Goal: Task Accomplishment & Management: Manage account settings

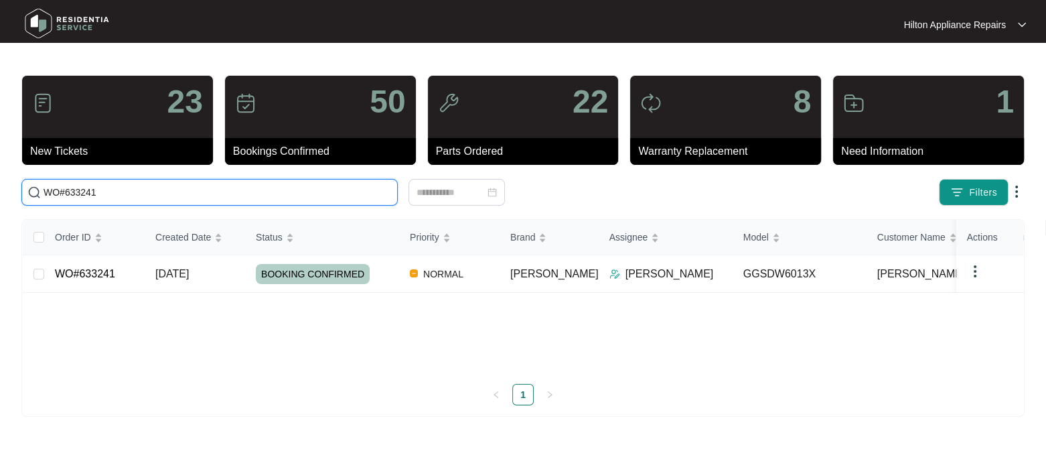
drag, startPoint x: -4, startPoint y: 194, endPoint x: -40, endPoint y: 193, distance: 35.5
click at [0, 193] on html "Hilton Appliance Repairs Hilton App... 23 New Tickets 50 Bookings Confirmed 22 …" at bounding box center [523, 227] width 1046 height 455
paste input "63126"
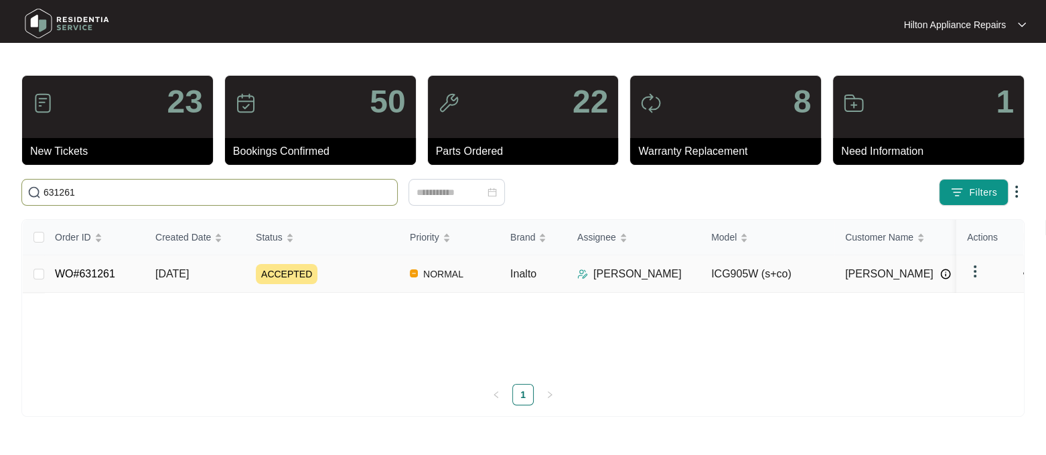
type input "631261"
click at [160, 275] on span "[DATE]" at bounding box center [171, 273] width 33 height 11
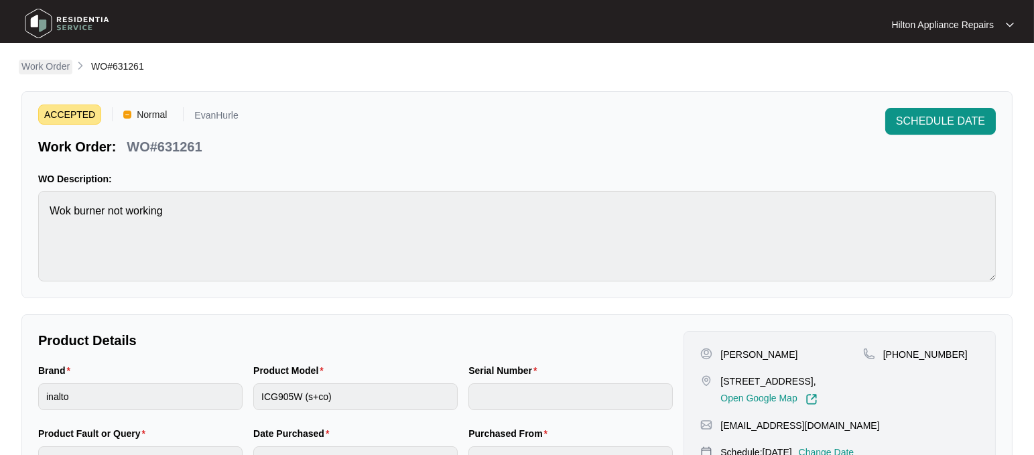
drag, startPoint x: 41, startPoint y: 66, endPoint x: 497, endPoint y: 1, distance: 460.8
click at [41, 65] on p "Work Order" at bounding box center [45, 66] width 48 height 13
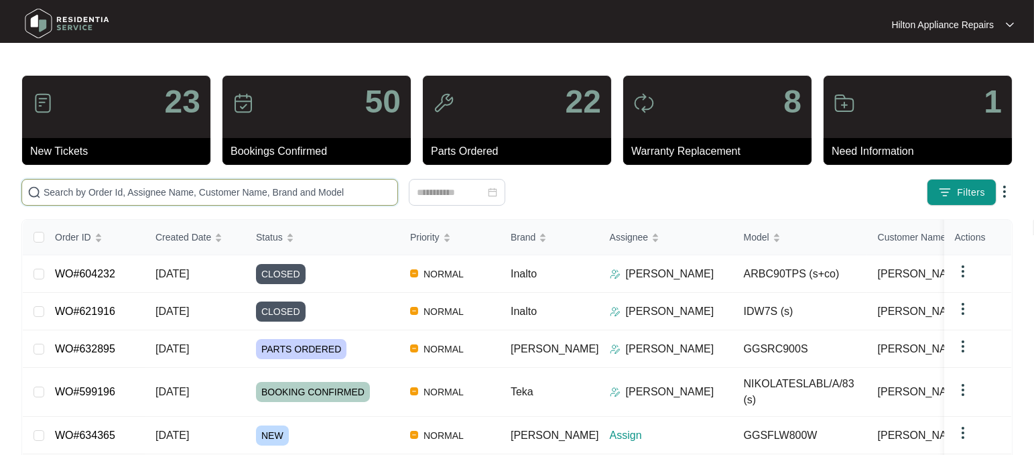
click at [76, 196] on input "text" at bounding box center [218, 192] width 348 height 15
paste input "634365"
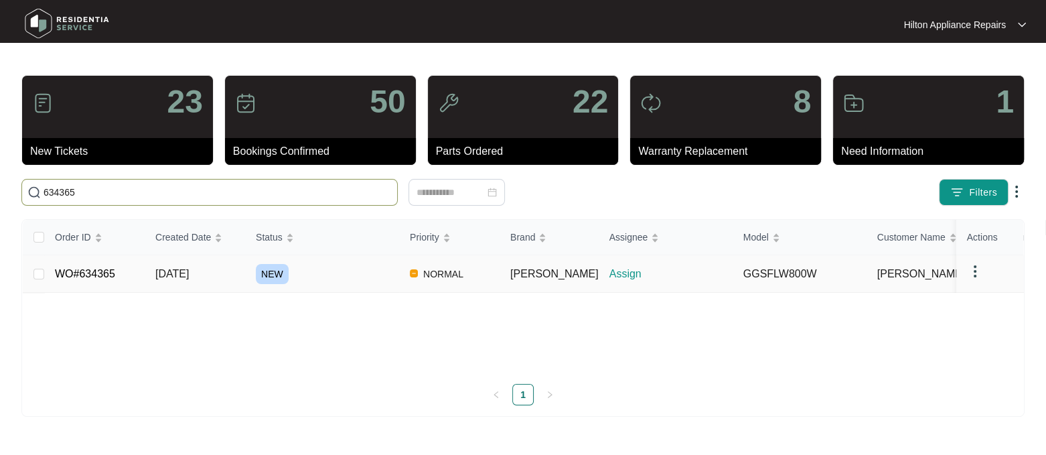
type input "634365"
click at [169, 269] on span "[DATE]" at bounding box center [171, 273] width 33 height 11
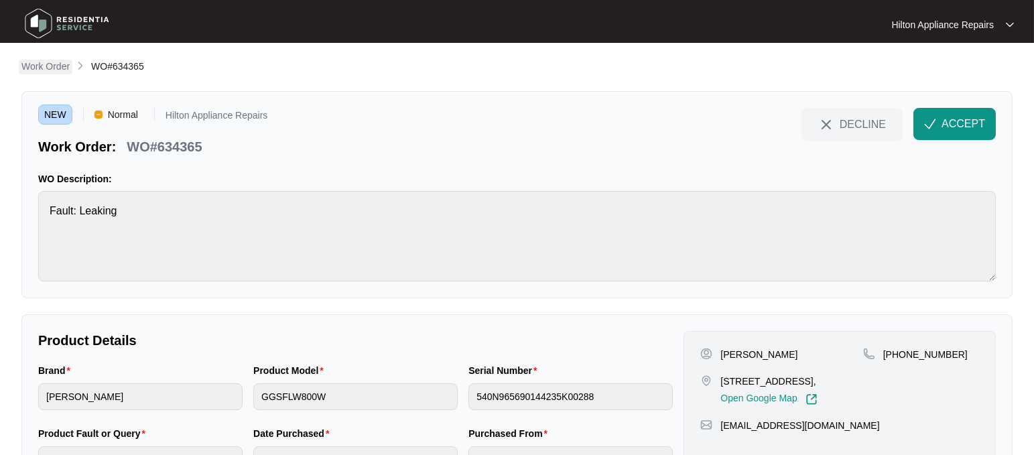
click at [35, 64] on p "Work Order" at bounding box center [45, 66] width 48 height 13
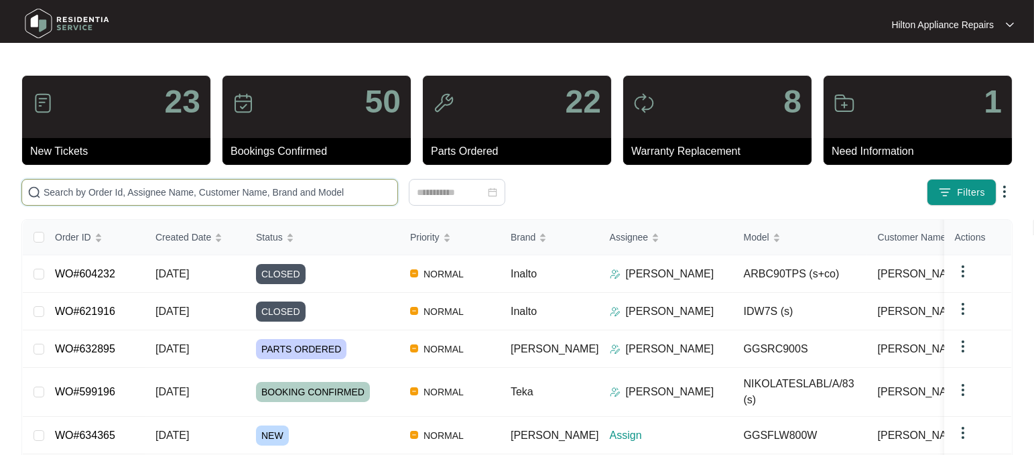
click at [62, 188] on input "text" at bounding box center [218, 192] width 348 height 15
paste input "WO#631261"
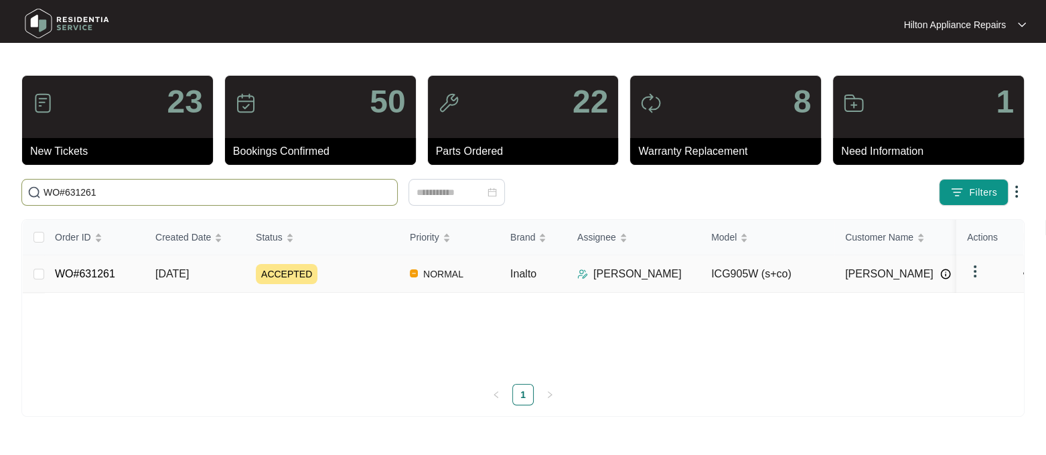
type input "WO#631261"
click at [167, 268] on span "[DATE]" at bounding box center [171, 273] width 33 height 11
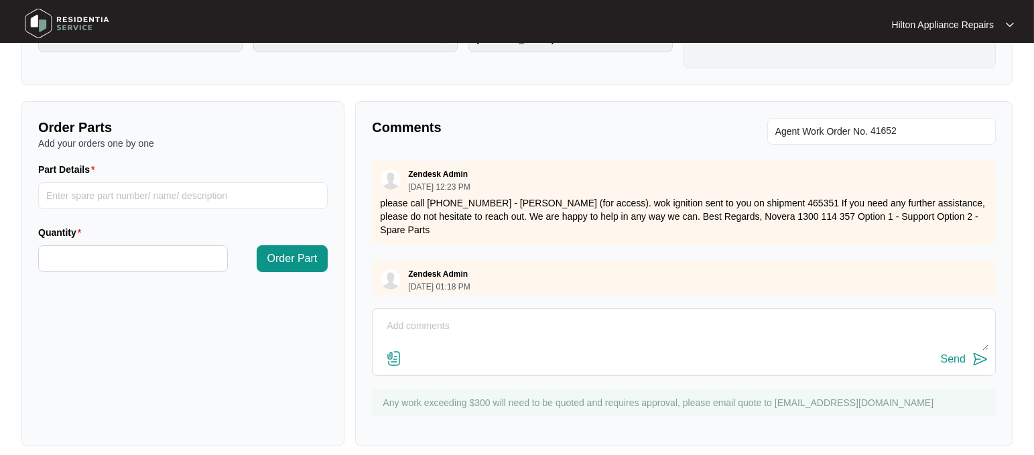
scroll to position [432, 0]
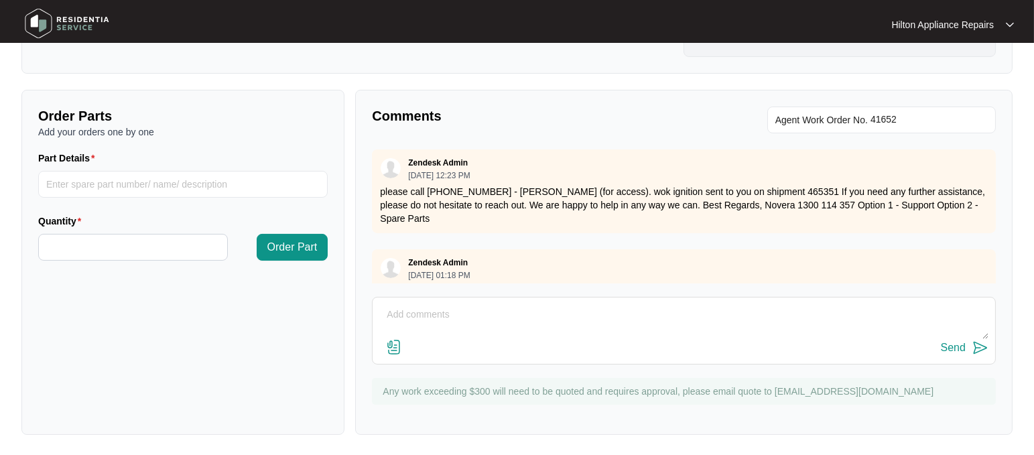
click at [394, 313] on textarea at bounding box center [683, 321] width 609 height 35
click at [409, 311] on textarea "Gas tecg notes" at bounding box center [683, 321] width 609 height 35
click at [425, 313] on textarea "Gas Tecg notes" at bounding box center [683, 321] width 609 height 35
drag, startPoint x: 457, startPoint y: 322, endPoint x: 390, endPoint y: 313, distance: 67.6
click at [390, 313] on textarea "Gas Tec notes" at bounding box center [683, 321] width 609 height 35
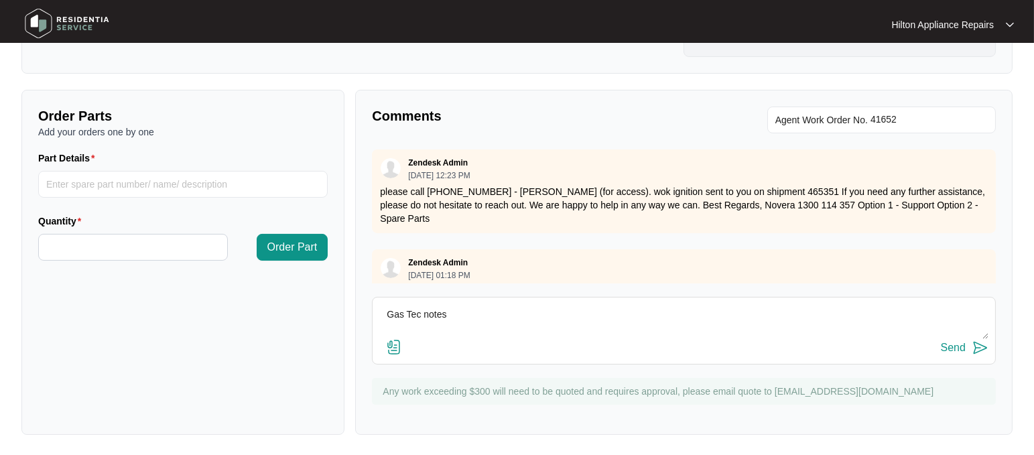
type textarea "G"
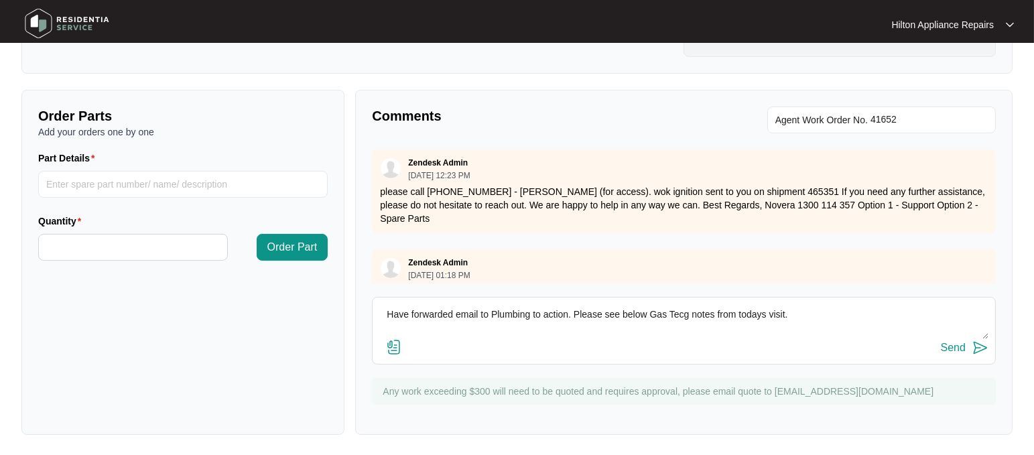
scroll to position [9, 0]
paste textarea "DETAILED JOB DESCRIPTION (HERE): Replaced faulty piezo igniter to wok burner al…"
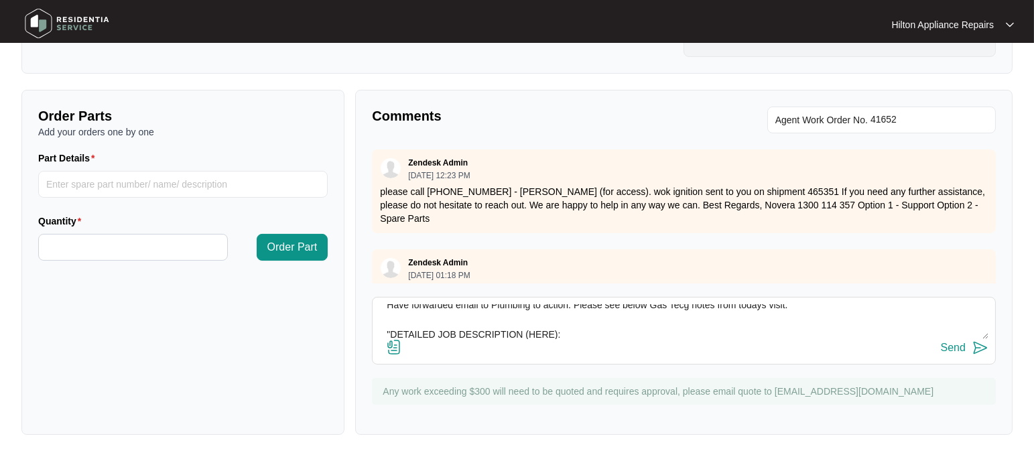
scroll to position [54, 0]
type textarea "Have forwarded email to Plumbing to action. Please see below Gas Tecg notes fro…"
click at [391, 350] on img at bounding box center [394, 347] width 16 height 16
click at [0, 0] on input "file" at bounding box center [0, 0] width 0 height 0
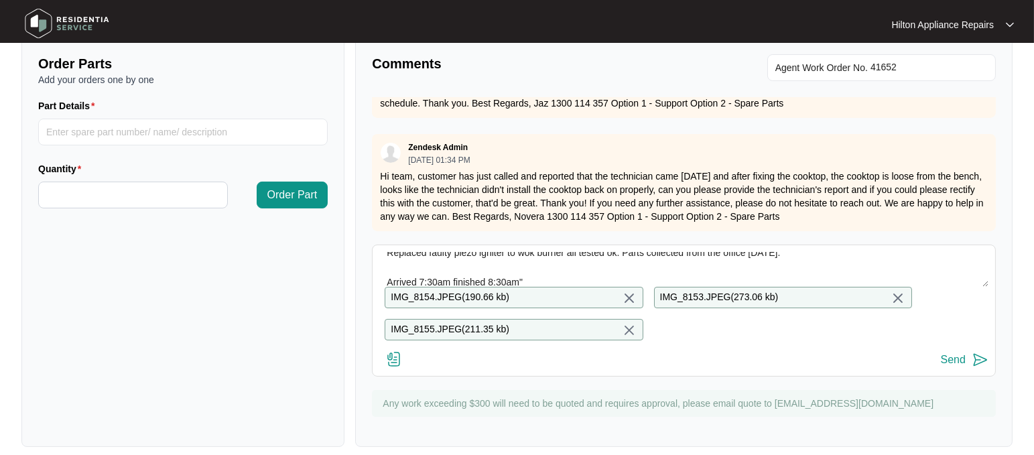
scroll to position [509, 0]
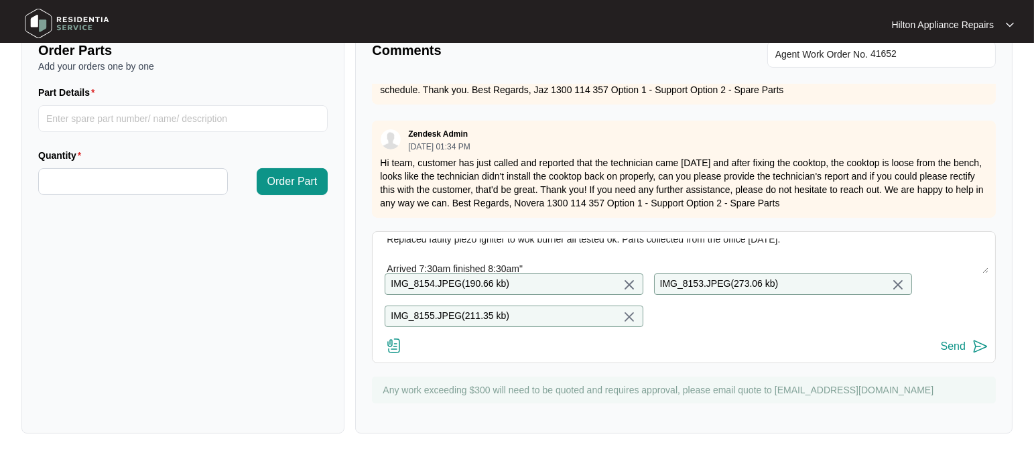
click at [945, 343] on div "Send" at bounding box center [953, 346] width 25 height 12
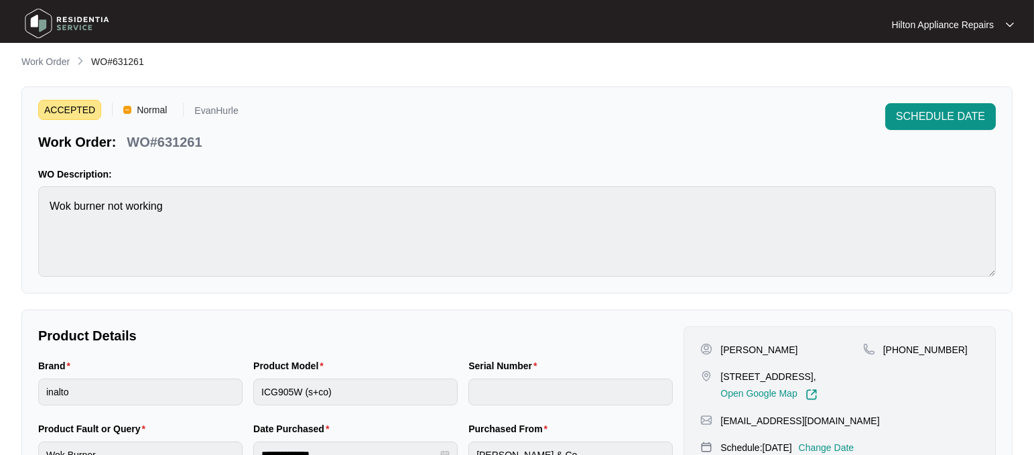
scroll to position [0, 0]
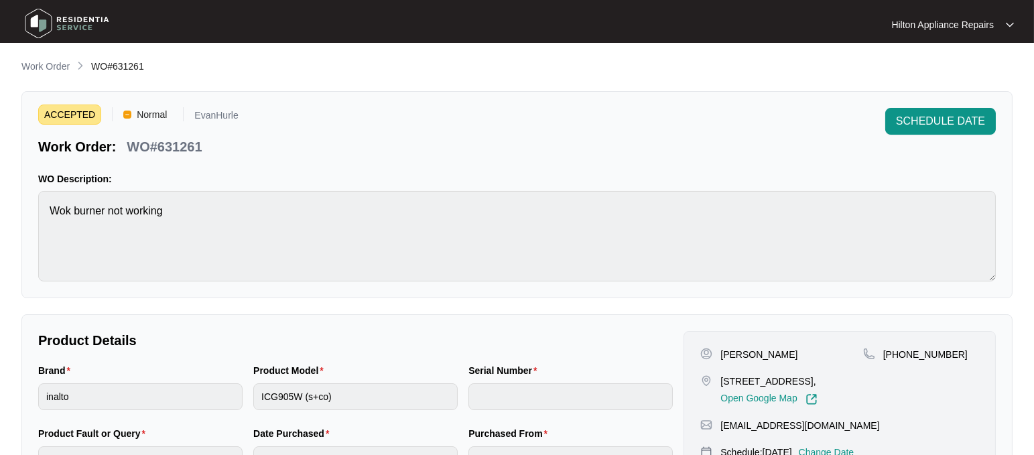
drag, startPoint x: 49, startPoint y: 61, endPoint x: 57, endPoint y: 64, distance: 8.5
click at [49, 61] on p "Work Order" at bounding box center [45, 66] width 48 height 13
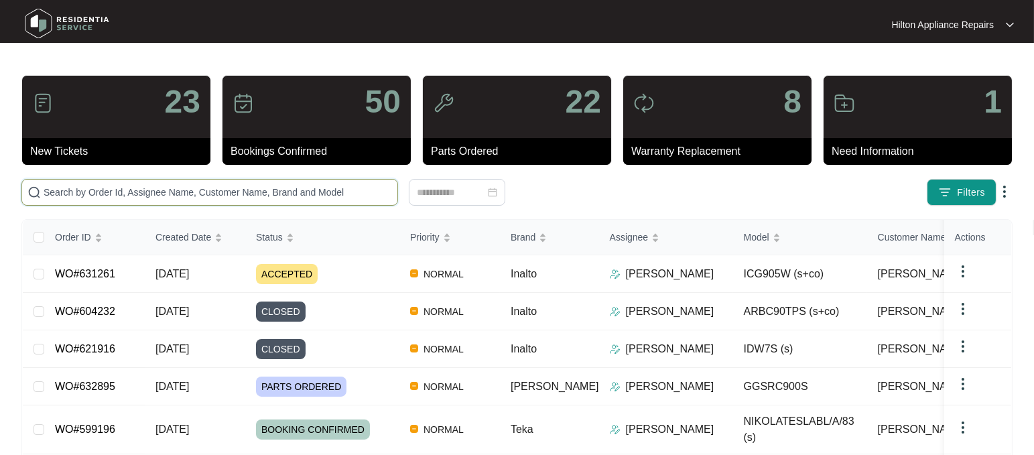
click at [64, 192] on input "text" at bounding box center [218, 192] width 348 height 15
paste input "634365"
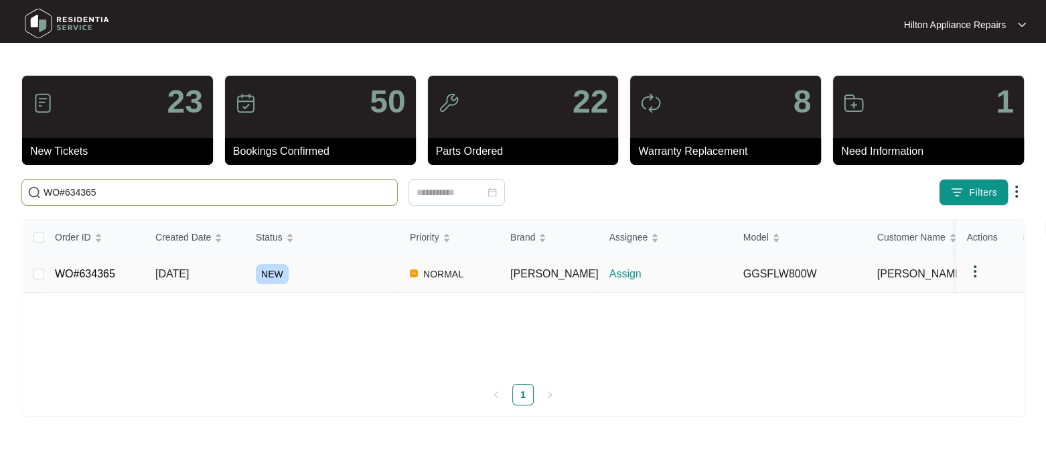
type input "WO#634365"
click at [169, 274] on span "[DATE]" at bounding box center [171, 273] width 33 height 11
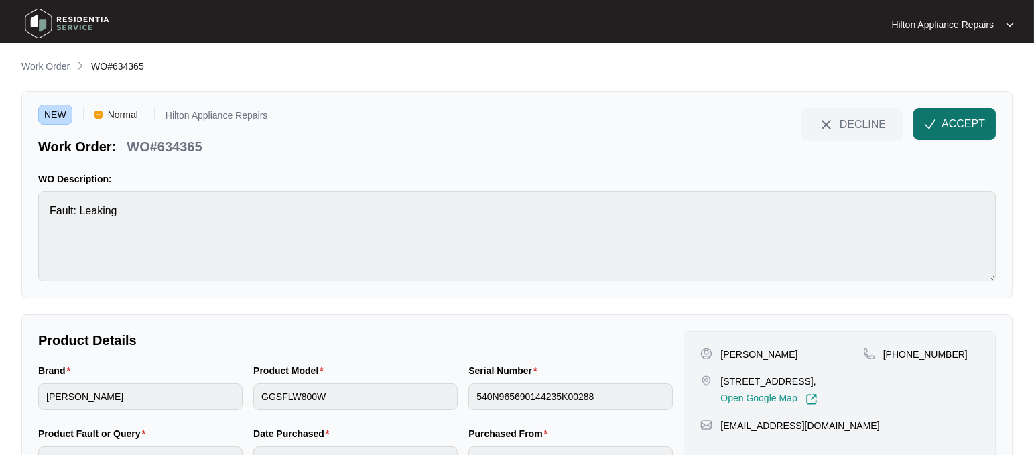
click at [951, 128] on span "ACCEPT" at bounding box center [963, 124] width 44 height 16
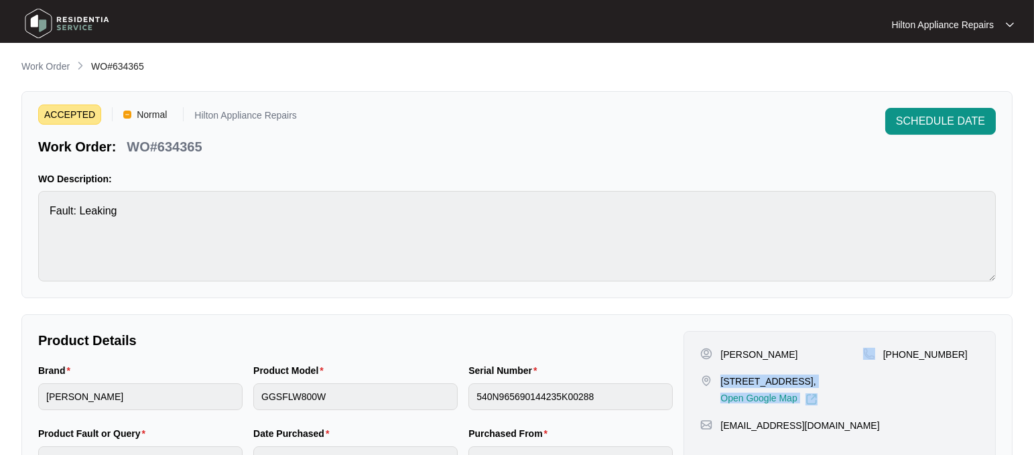
drag, startPoint x: 867, startPoint y: 382, endPoint x: 774, endPoint y: 387, distance: 93.2
click at [722, 376] on div "[PERSON_NAME] [STREET_ADDRESS], Open Google Map [PHONE_NUMBER]" at bounding box center [839, 377] width 279 height 58
drag, startPoint x: 898, startPoint y: 397, endPoint x: 898, endPoint y: 389, distance: 8.7
click at [899, 396] on div "[PHONE_NUMBER]" at bounding box center [921, 377] width 116 height 58
drag, startPoint x: 865, startPoint y: 376, endPoint x: 768, endPoint y: 387, distance: 97.0
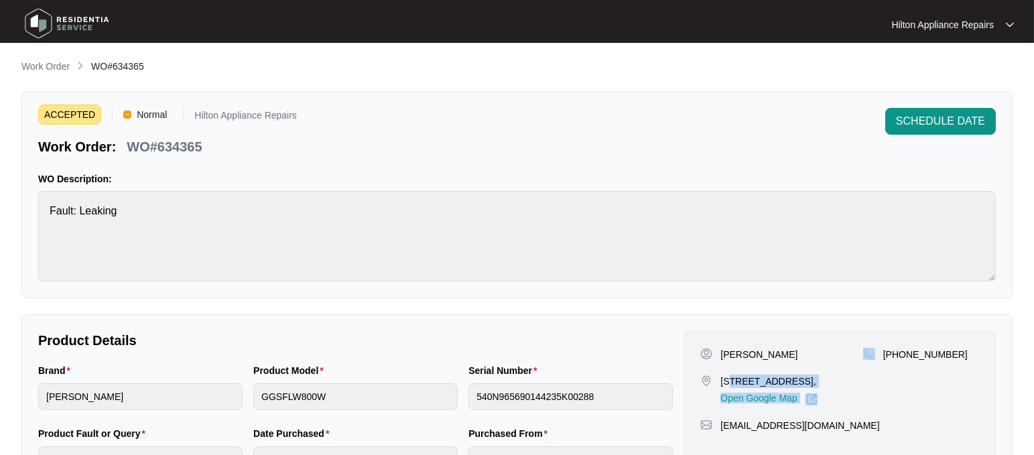
click at [751, 382] on div "[PERSON_NAME] [STREET_ADDRESS], Open Google Map [PHONE_NUMBER]" at bounding box center [839, 377] width 279 height 58
click at [929, 393] on div "[PHONE_NUMBER]" at bounding box center [921, 377] width 116 height 58
drag, startPoint x: 859, startPoint y: 378, endPoint x: 716, endPoint y: 380, distance: 143.4
click at [716, 380] on div "[STREET_ADDRESS], Open Google Map" at bounding box center [781, 389] width 162 height 31
copy p "725 Canning Highway Applecross"
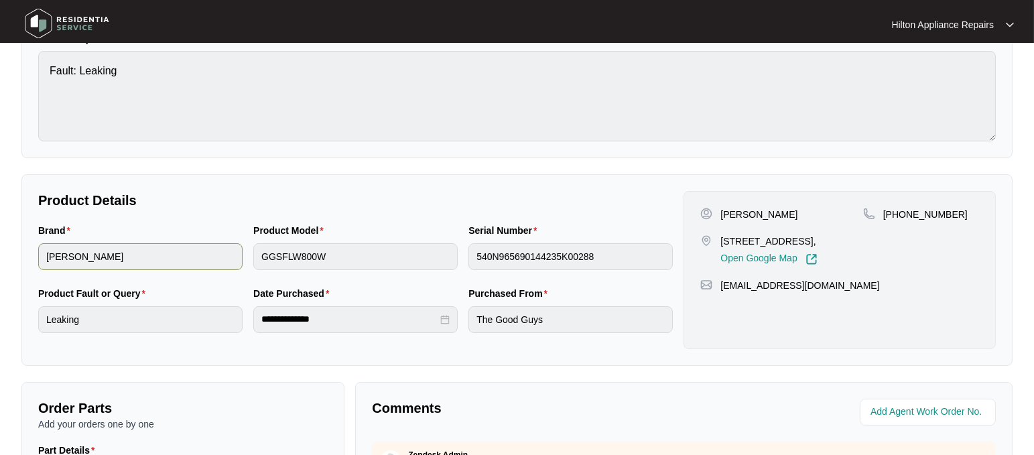
scroll to position [167, 0]
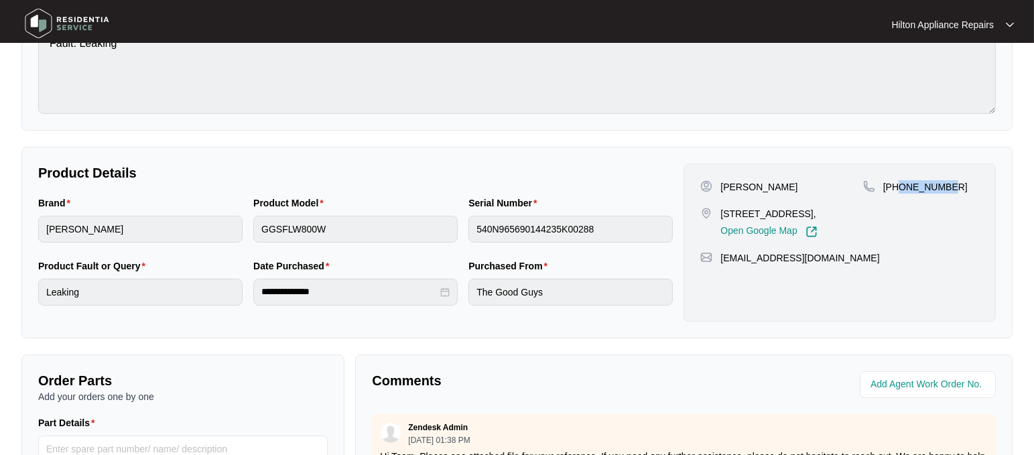
drag, startPoint x: 945, startPoint y: 186, endPoint x: 900, endPoint y: 185, distance: 44.9
click at [900, 185] on p "[PHONE_NUMBER]" at bounding box center [925, 186] width 84 height 13
copy p "450818391"
drag, startPoint x: 831, startPoint y: 273, endPoint x: 717, endPoint y: 265, distance: 114.2
click at [717, 265] on div "[EMAIL_ADDRESS][DOMAIN_NAME]" at bounding box center [839, 257] width 279 height 13
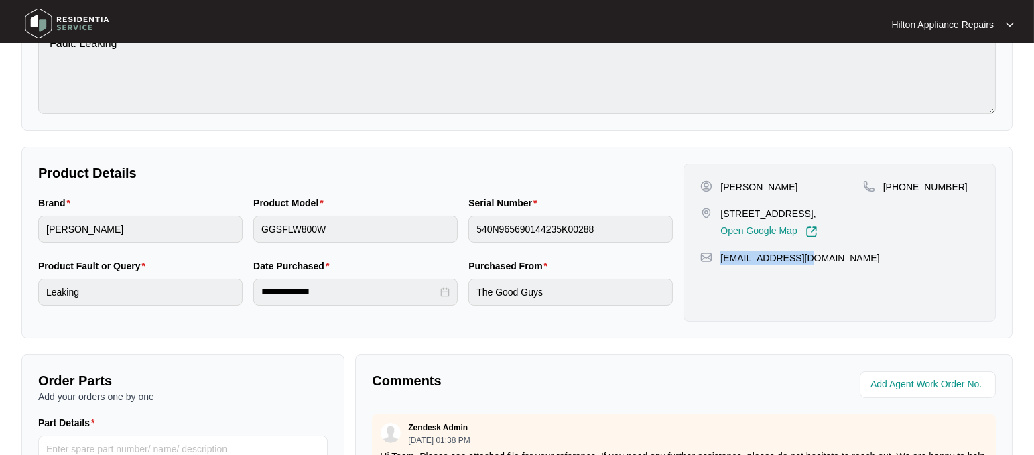
copy p "[EMAIL_ADDRESS][DOMAIN_NAME]"
click at [177, 225] on div "Brand [PERSON_NAME] Product Model GGSFLW800W Serial Number 540N965690144235K002…" at bounding box center [355, 227] width 645 height 63
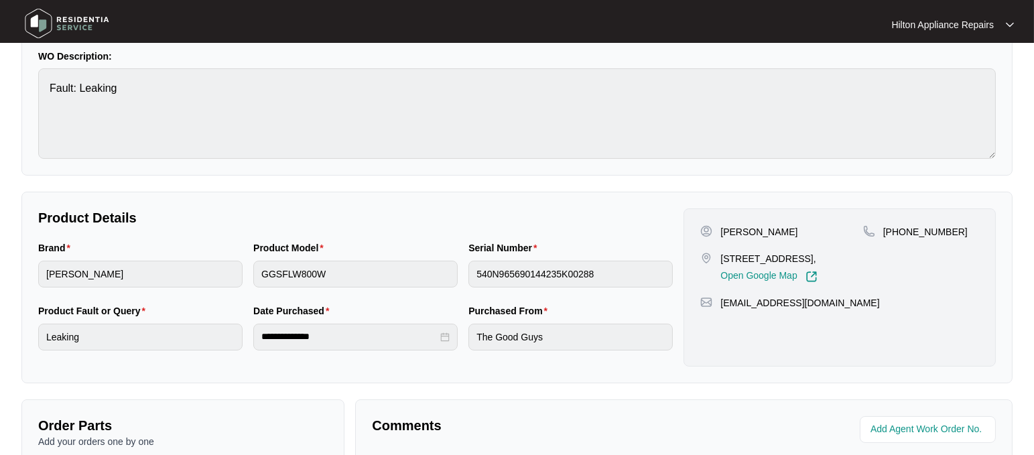
scroll to position [0, 0]
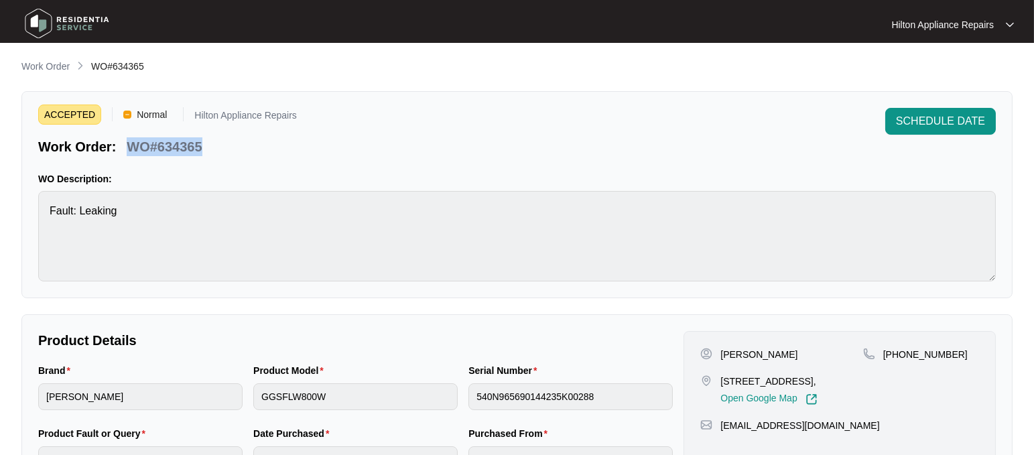
drag, startPoint x: 218, startPoint y: 145, endPoint x: 131, endPoint y: 139, distance: 87.9
click at [131, 139] on div "Work Order: WO#634365" at bounding box center [167, 144] width 259 height 23
copy p "WO#634365"
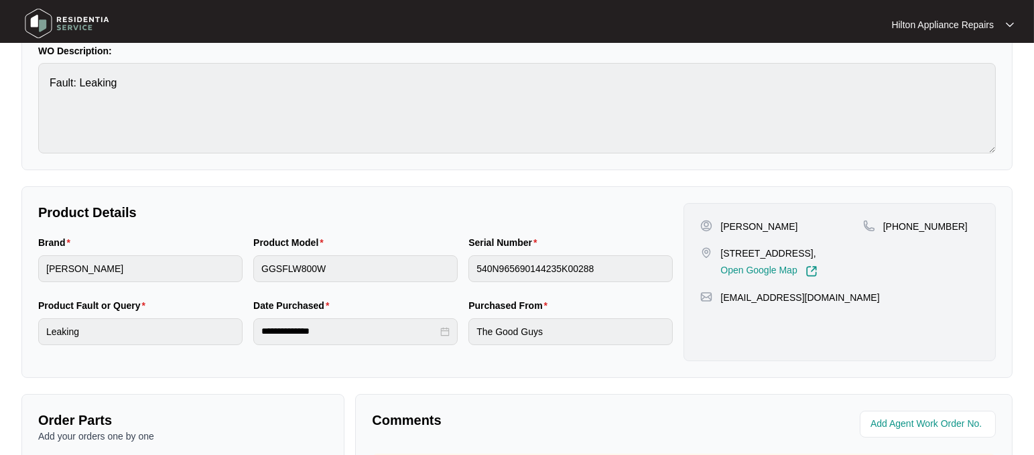
scroll to position [335, 0]
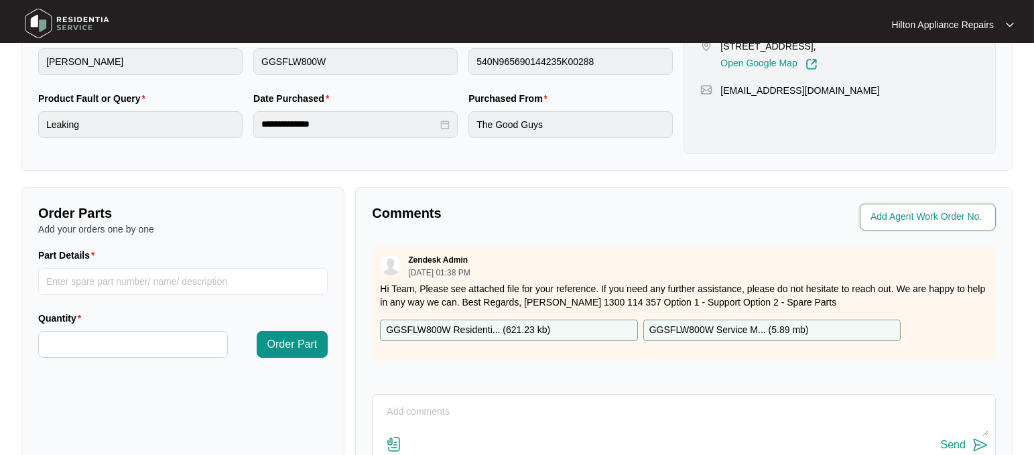
click at [900, 216] on input "string" at bounding box center [928, 217] width 117 height 16
type input "41830"
click at [602, 214] on p "Comments" at bounding box center [523, 213] width 302 height 19
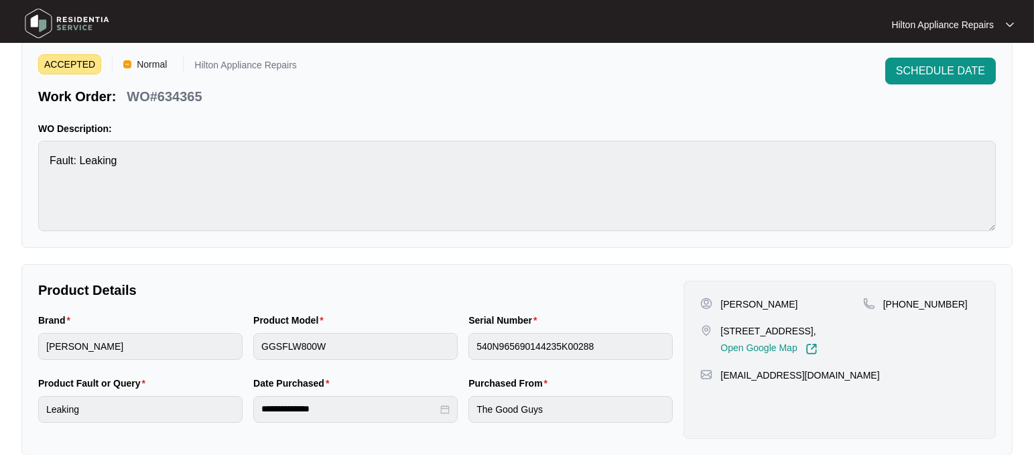
scroll to position [0, 0]
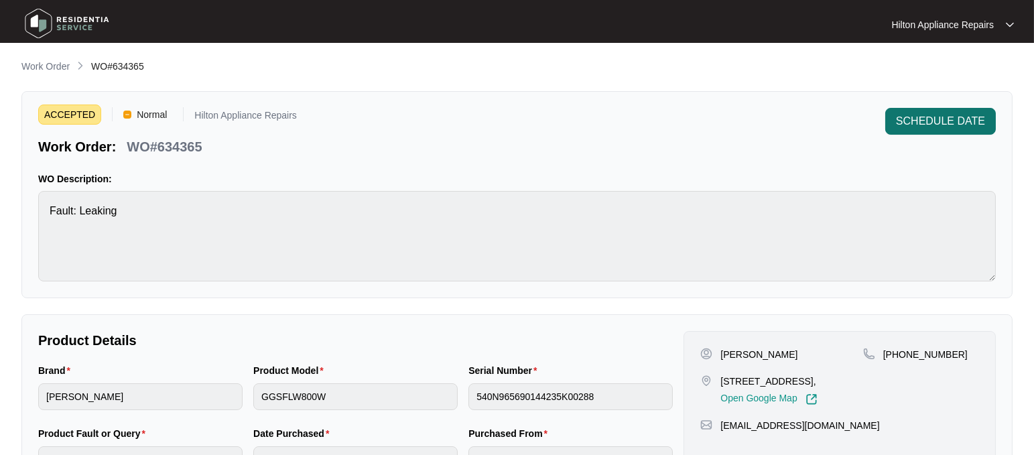
click at [922, 122] on span "SCHEDULE DATE" at bounding box center [940, 121] width 89 height 16
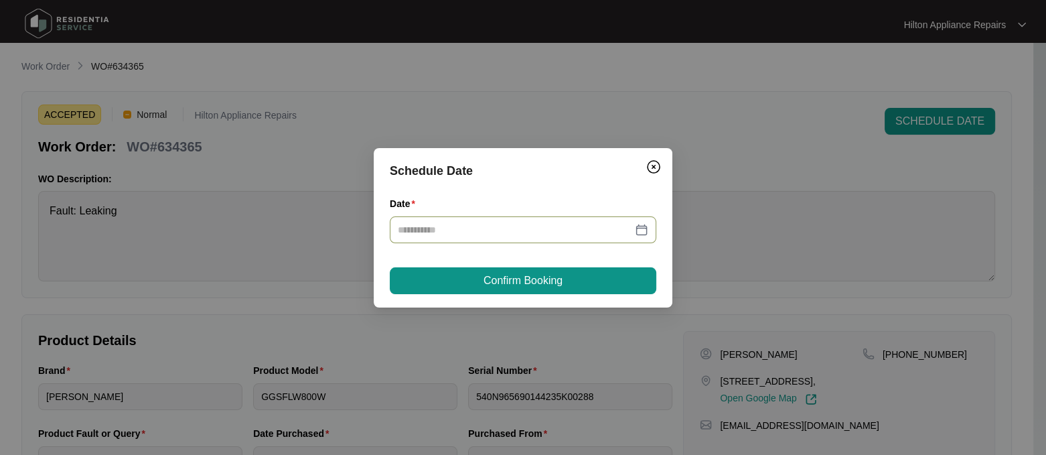
click at [648, 228] on div at bounding box center [523, 229] width 267 height 27
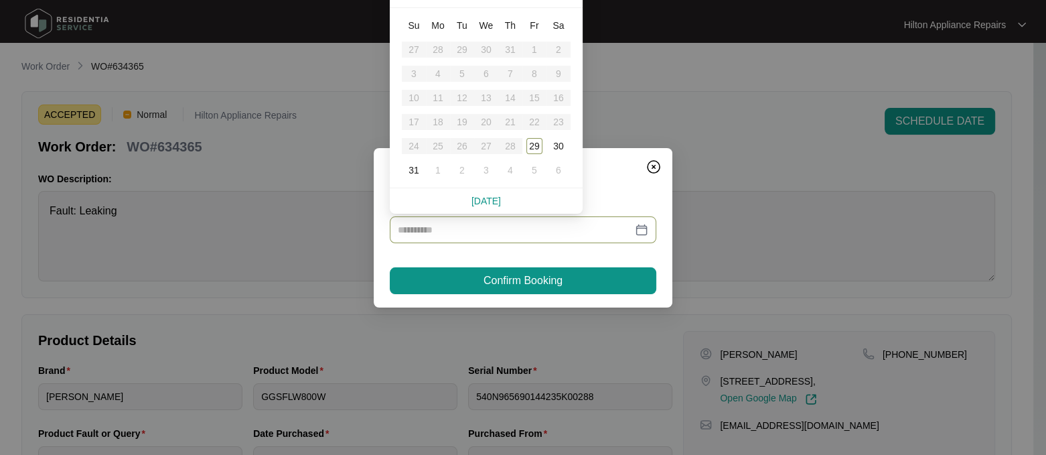
type input "**********"
click at [435, 171] on div "1" at bounding box center [438, 170] width 16 height 16
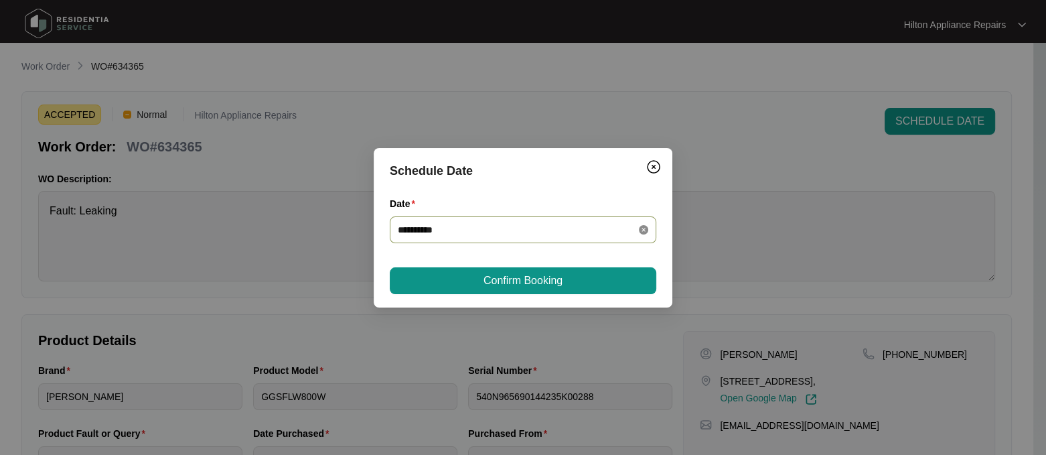
click at [646, 228] on icon "close-circle" at bounding box center [643, 229] width 9 height 9
click at [646, 228] on div at bounding box center [523, 229] width 251 height 15
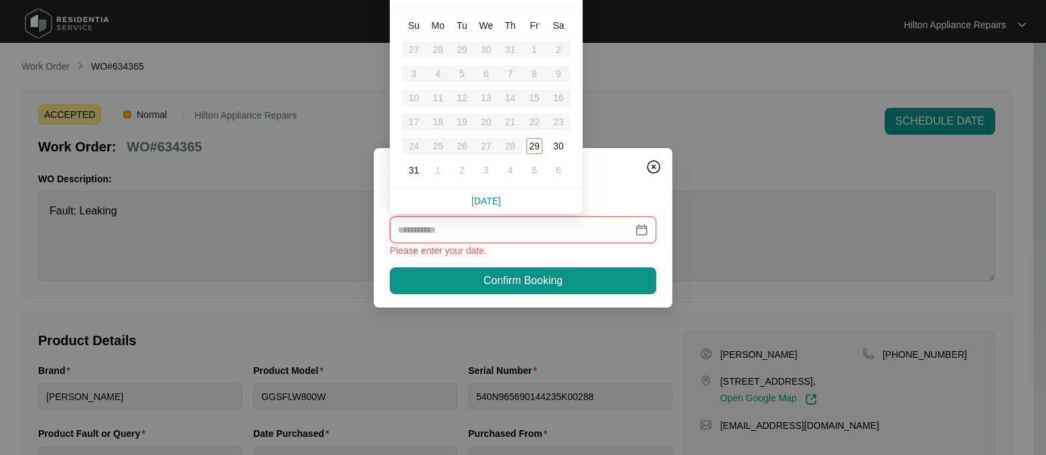
type input "**********"
click at [438, 171] on div "1" at bounding box center [438, 170] width 16 height 16
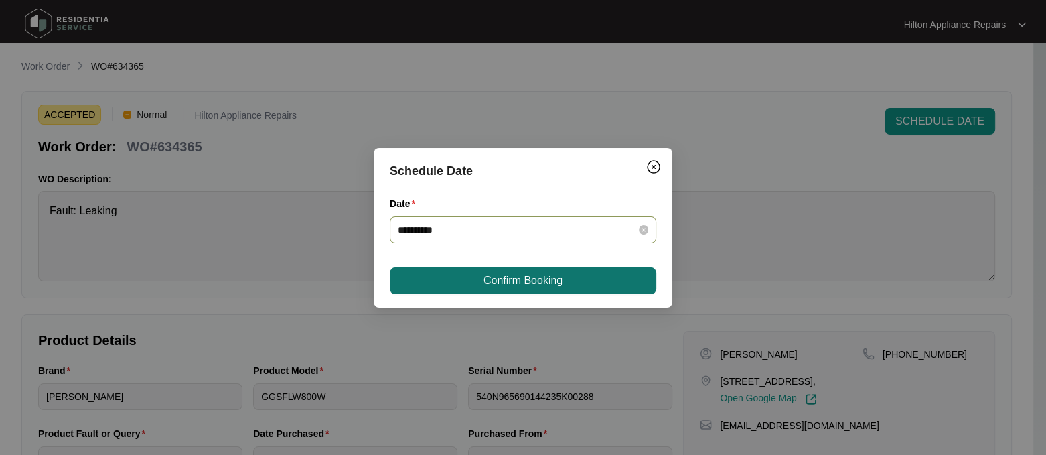
click at [498, 278] on span "Confirm Booking" at bounding box center [523, 281] width 79 height 16
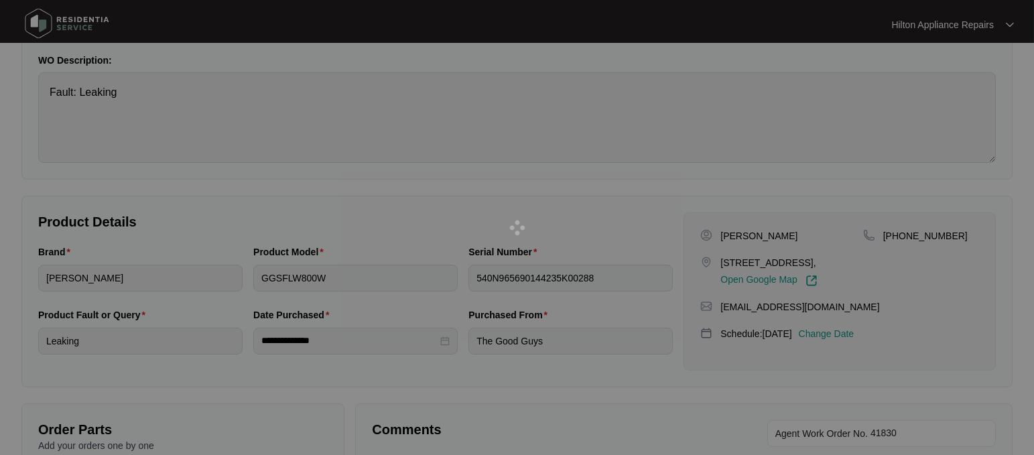
scroll to position [251, 0]
